Goal: Task Accomplishment & Management: Complete application form

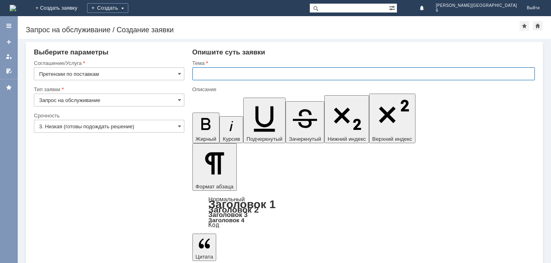
click at [231, 77] on input "text" at bounding box center [363, 73] width 342 height 13
drag, startPoint x: 324, startPoint y: 75, endPoint x: 293, endPoint y: 77, distance: 30.7
click at [292, 78] on input "Здравствуйте, при приемке товара по поставке," at bounding box center [363, 73] width 342 height 13
click at [333, 72] on input "Здравствуйте, при приемке товара по накладной" at bounding box center [363, 73] width 342 height 13
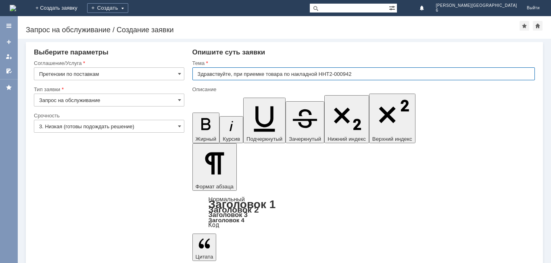
drag, startPoint x: 233, startPoint y: 73, endPoint x: 197, endPoint y: 73, distance: 35.1
click at [197, 73] on input "Здравствуйте, при приемке товара по накладной ННТ2-000942" at bounding box center [363, 73] width 342 height 13
click at [265, 73] on input "Здравствуйте, при приемке товара по накладной ННТ2-000942" at bounding box center [363, 73] width 342 height 13
click at [265, 77] on input "Здравствуйте, при приемке товара по накладной ННТ2-000942" at bounding box center [363, 73] width 342 height 13
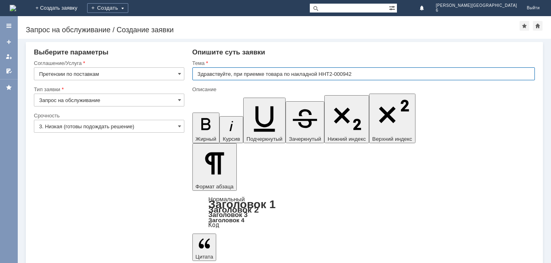
drag, startPoint x: 362, startPoint y: 71, endPoint x: 189, endPoint y: 71, distance: 172.5
drag, startPoint x: 227, startPoint y: 2202, endPoint x: 198, endPoint y: 2201, distance: 29.0
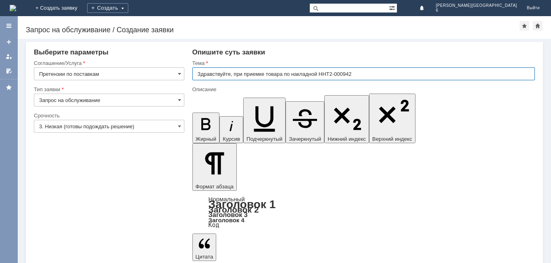
click at [358, 68] on input "Здравствуйте, при приемке товара по накладной ННТ2-000942" at bounding box center [363, 73] width 342 height 13
drag, startPoint x: 243, startPoint y: 73, endPoint x: 190, endPoint y: 72, distance: 53.6
click at [218, 73] on input "приемке товара по накладной ННТ2-000942" at bounding box center [363, 73] width 342 height 13
click at [312, 74] on input "приемка товара по накладной ННТ2-000942" at bounding box center [363, 73] width 342 height 13
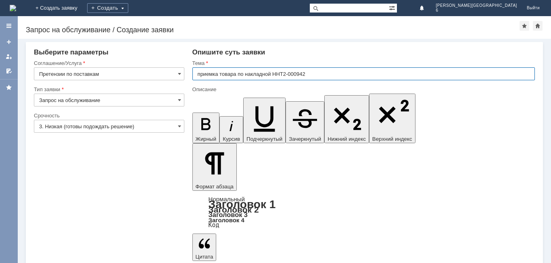
type input "приемка товара по накладной ННТ2-000942"
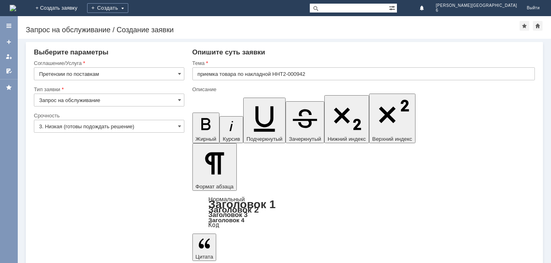
drag, startPoint x: 293, startPoint y: 2204, endPoint x: 293, endPoint y: 2223, distance: 18.6
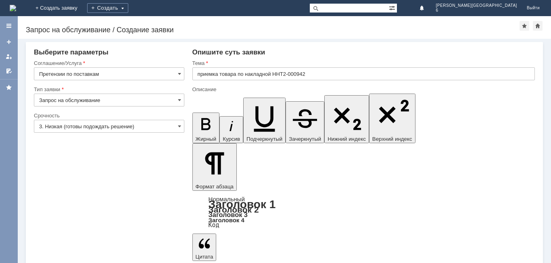
drag, startPoint x: 295, startPoint y: 2204, endPoint x: 237, endPoint y: 2207, distance: 57.7
drag, startPoint x: 238, startPoint y: 2204, endPoint x: 238, endPoint y: 2218, distance: 13.7
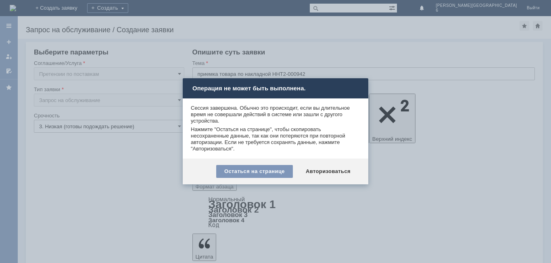
click at [464, 83] on div at bounding box center [275, 131] width 551 height 263
click at [284, 173] on div "Остаться на странице" at bounding box center [254, 171] width 77 height 13
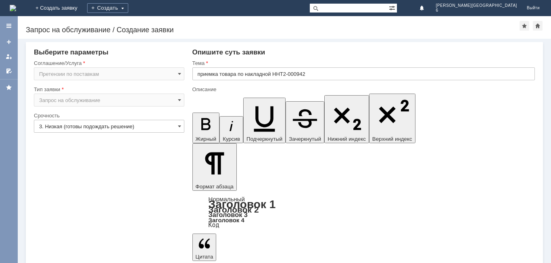
drag, startPoint x: 200, startPoint y: 2202, endPoint x: 242, endPoint y: 2216, distance: 44.6
copy body "Здравствуйте, в накладной ННТ2-000942, при приемке товара [DATE]. были выявлены…"
drag, startPoint x: 205, startPoint y: 77, endPoint x: 309, endPoint y: 72, distance: 104.5
click at [309, 72] on input "приемка товара по накладной ННТ2-000942" at bounding box center [363, 73] width 342 height 13
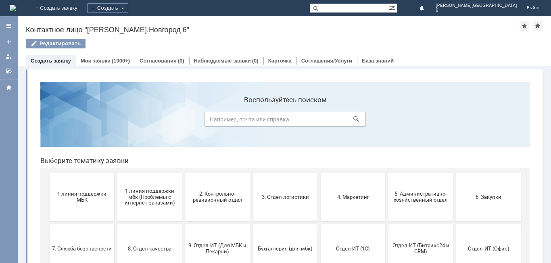
click at [233, 203] on button "2. Контрольно-ревизионный отдел" at bounding box center [217, 197] width 64 height 48
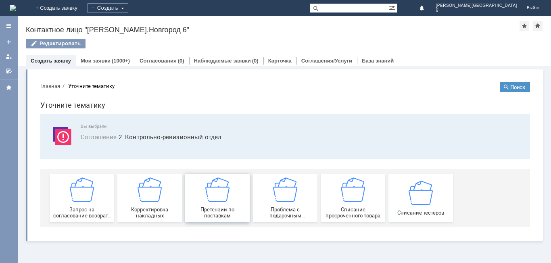
click at [219, 198] on img at bounding box center [217, 189] width 24 height 24
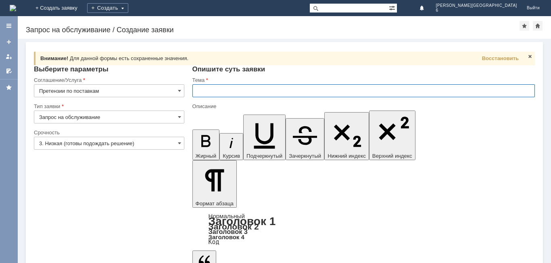
click at [259, 91] on input "text" at bounding box center [363, 90] width 342 height 13
paste input "приемка товара по накладной ННТ2-000942"
type input "приемка товара по накладной ННТ2-000942"
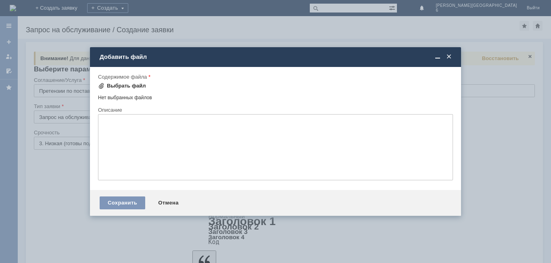
click at [121, 85] on div "Выбрать файл" at bounding box center [126, 86] width 39 height 6
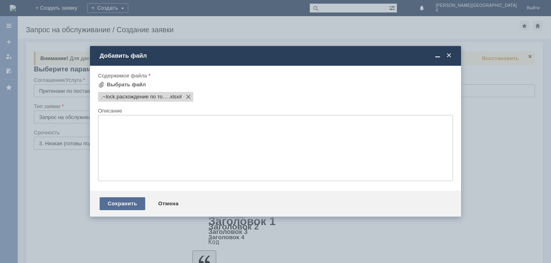
click at [119, 206] on div "Сохранить" at bounding box center [123, 203] width 46 height 13
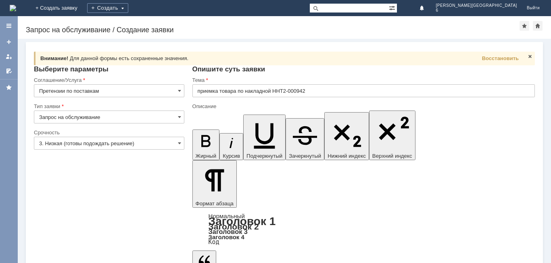
click at [86, 143] on input "3. Низкая (готовы подождать решение)" at bounding box center [109, 143] width 150 height 13
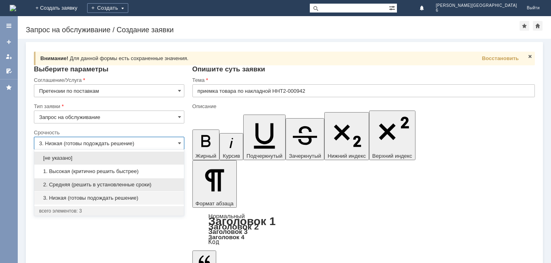
click at [148, 185] on span "2. Средняя (решить в установленные сроки)" at bounding box center [109, 184] width 140 height 6
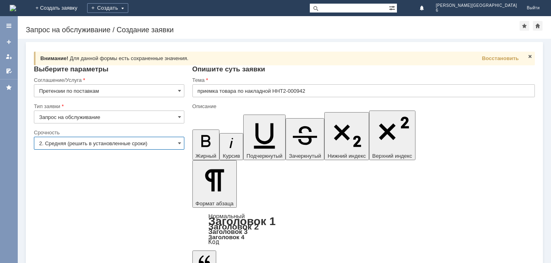
type input "2. Средняя (решить в установленные сроки)"
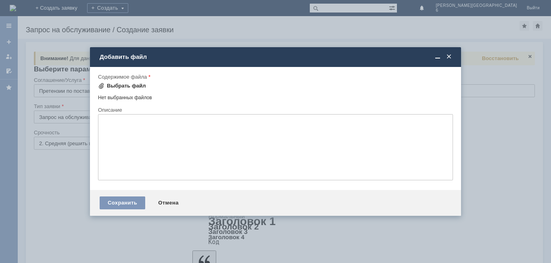
click at [122, 87] on div "Выбрать файл" at bounding box center [126, 86] width 39 height 6
click at [455, 60] on div "Добавить файл" at bounding box center [275, 56] width 371 height 9
click at [445, 58] on span at bounding box center [449, 56] width 8 height 7
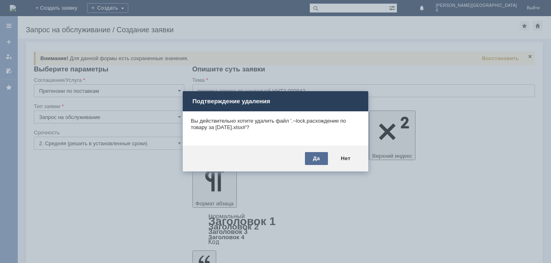
click at [322, 159] on div "Да" at bounding box center [316, 158] width 23 height 13
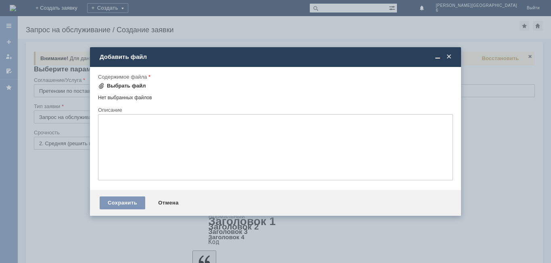
click at [133, 84] on div "Выбрать файл" at bounding box center [126, 86] width 39 height 6
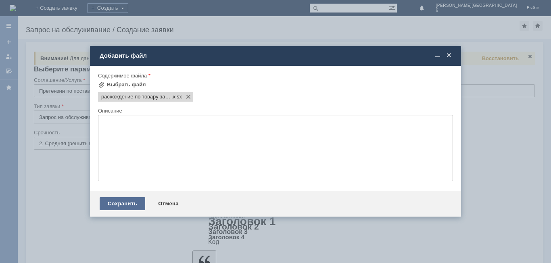
click at [131, 204] on div "Сохранить" at bounding box center [123, 203] width 46 height 13
